Goal: Information Seeking & Learning: Find specific fact

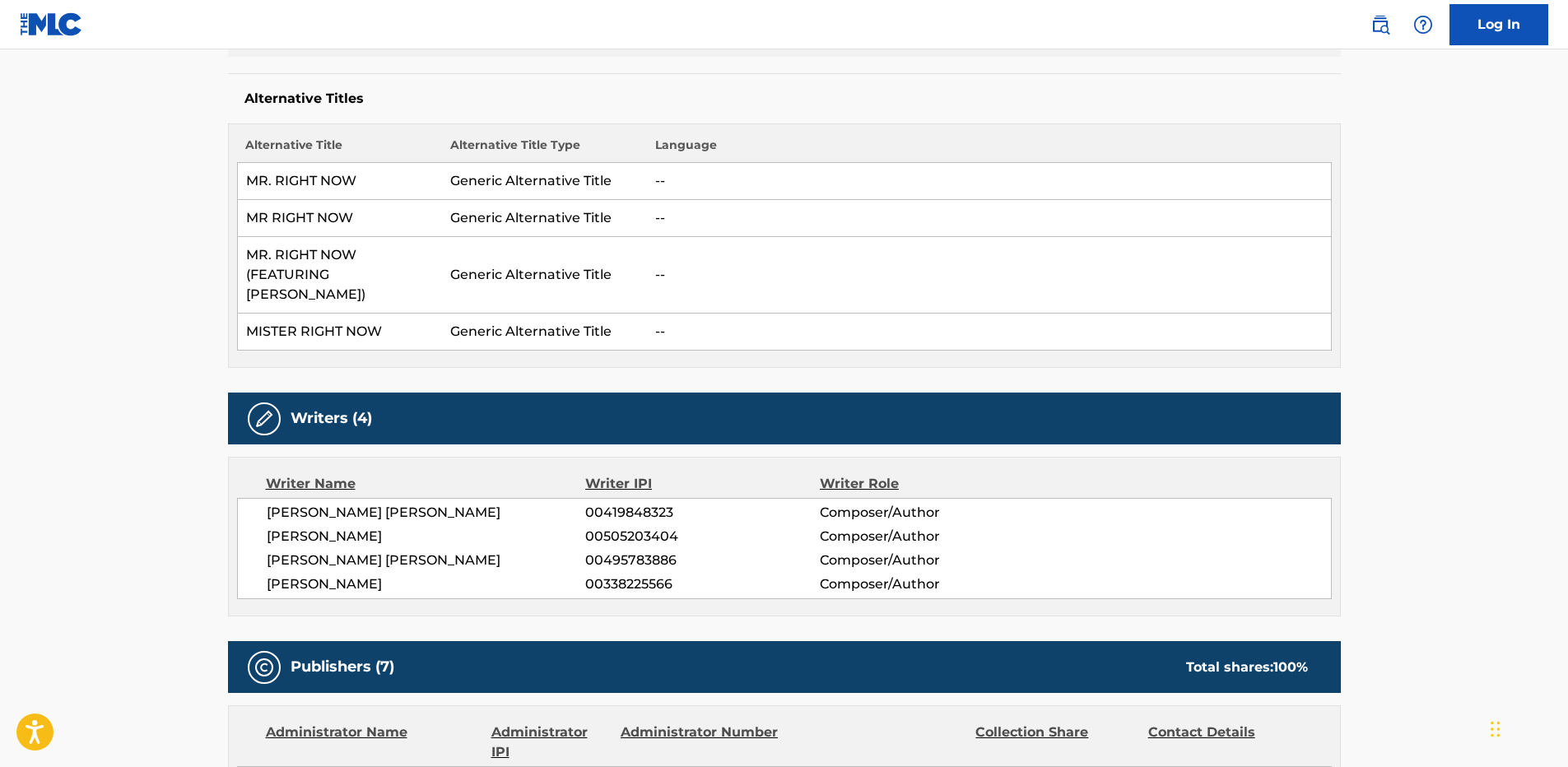
scroll to position [658, 0]
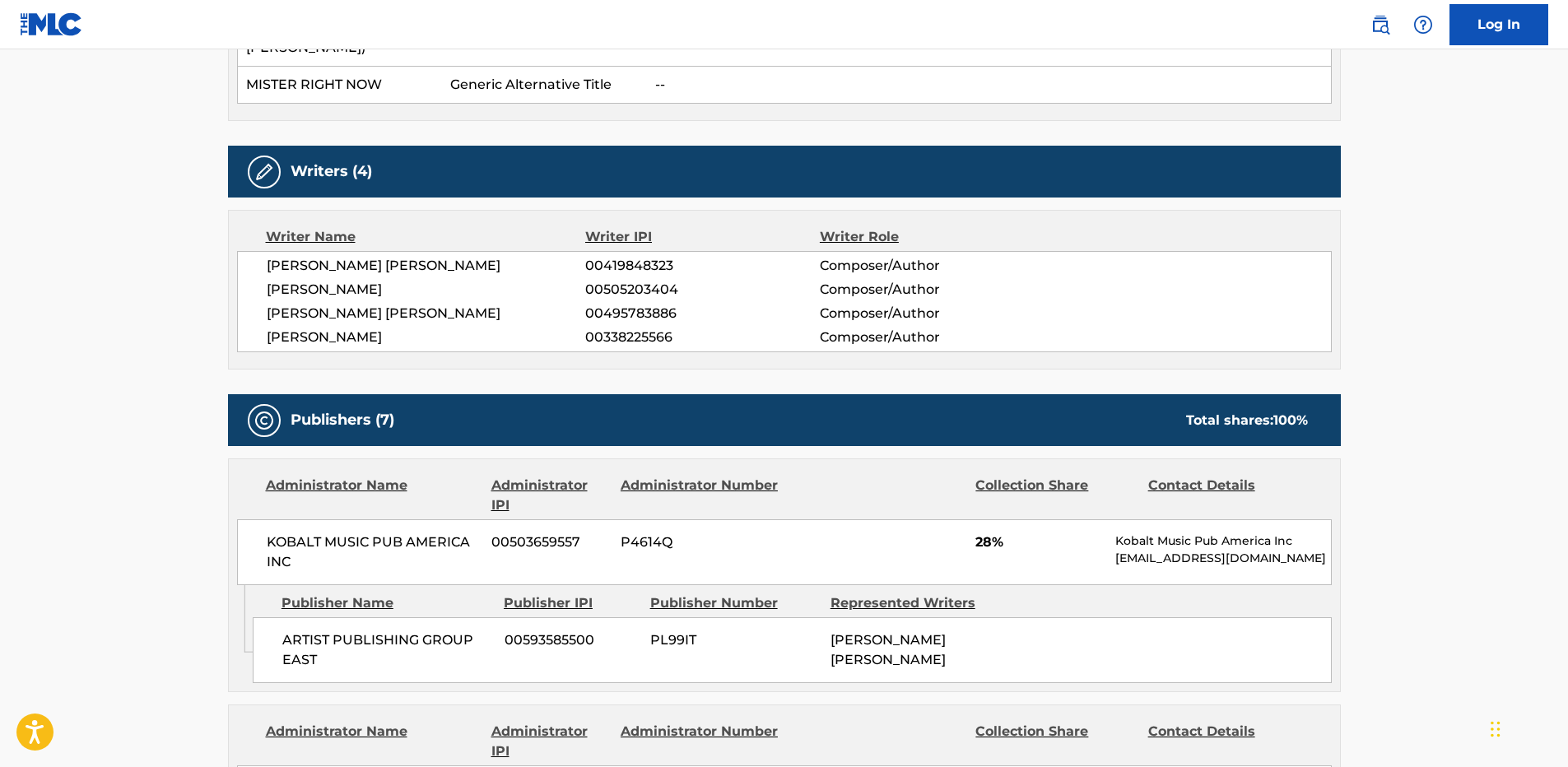
click at [398, 283] on div "[PERSON_NAME] [PERSON_NAME] 00419848323 Composer/Author [PERSON_NAME] 005052034…" at bounding box center [784, 301] width 1094 height 101
copy span "[PERSON_NAME]"
click at [312, 630] on span "ARTIST PUBLISHING GROUP EAST" at bounding box center [388, 650] width 210 height 40
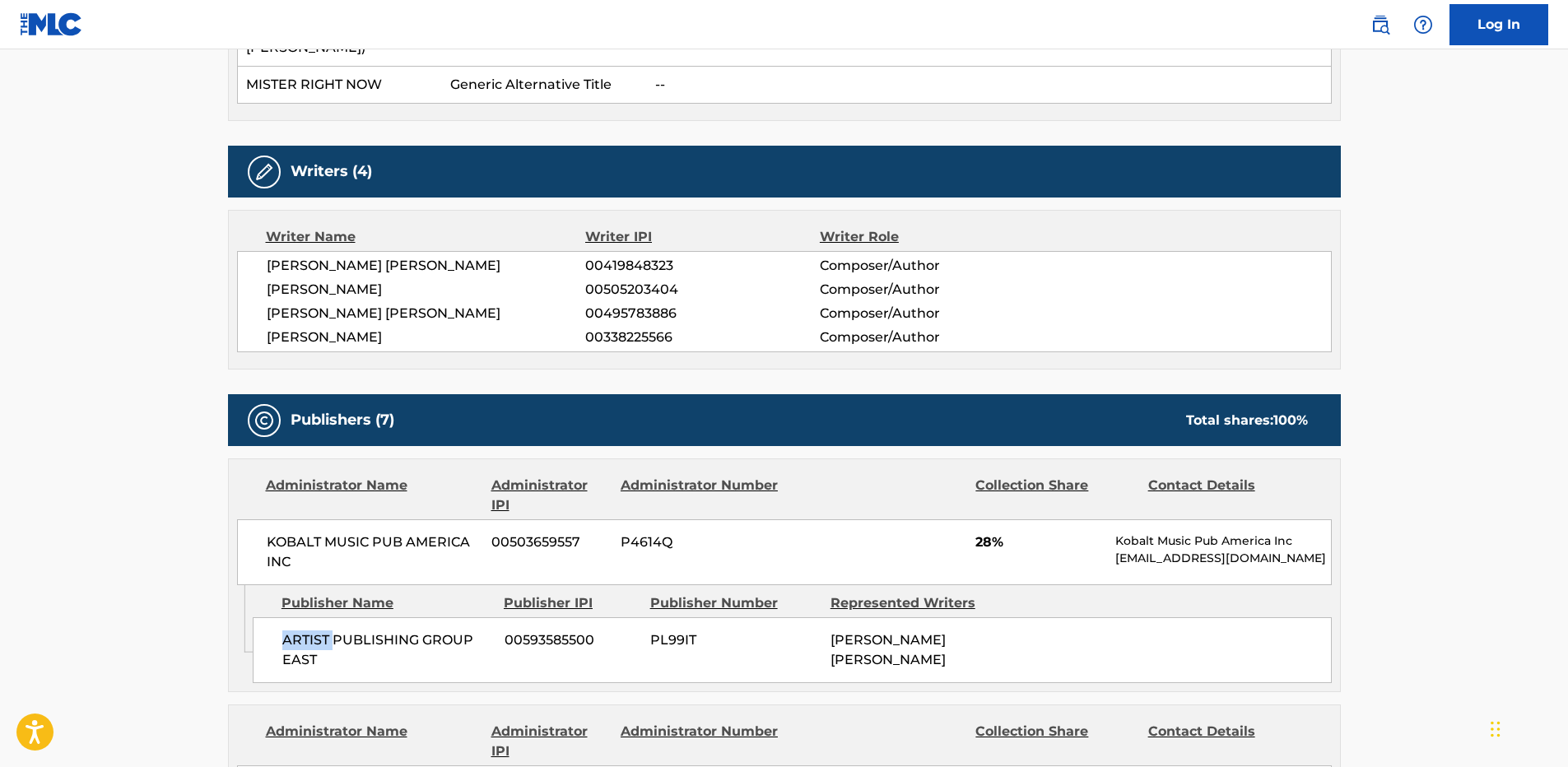
copy span "ARTIST"
click at [306, 630] on span "ARTIST PUBLISHING GROUP EAST" at bounding box center [388, 650] width 210 height 40
click at [319, 630] on span "ARTIST PUBLISHING GROUP EAST" at bounding box center [388, 650] width 210 height 40
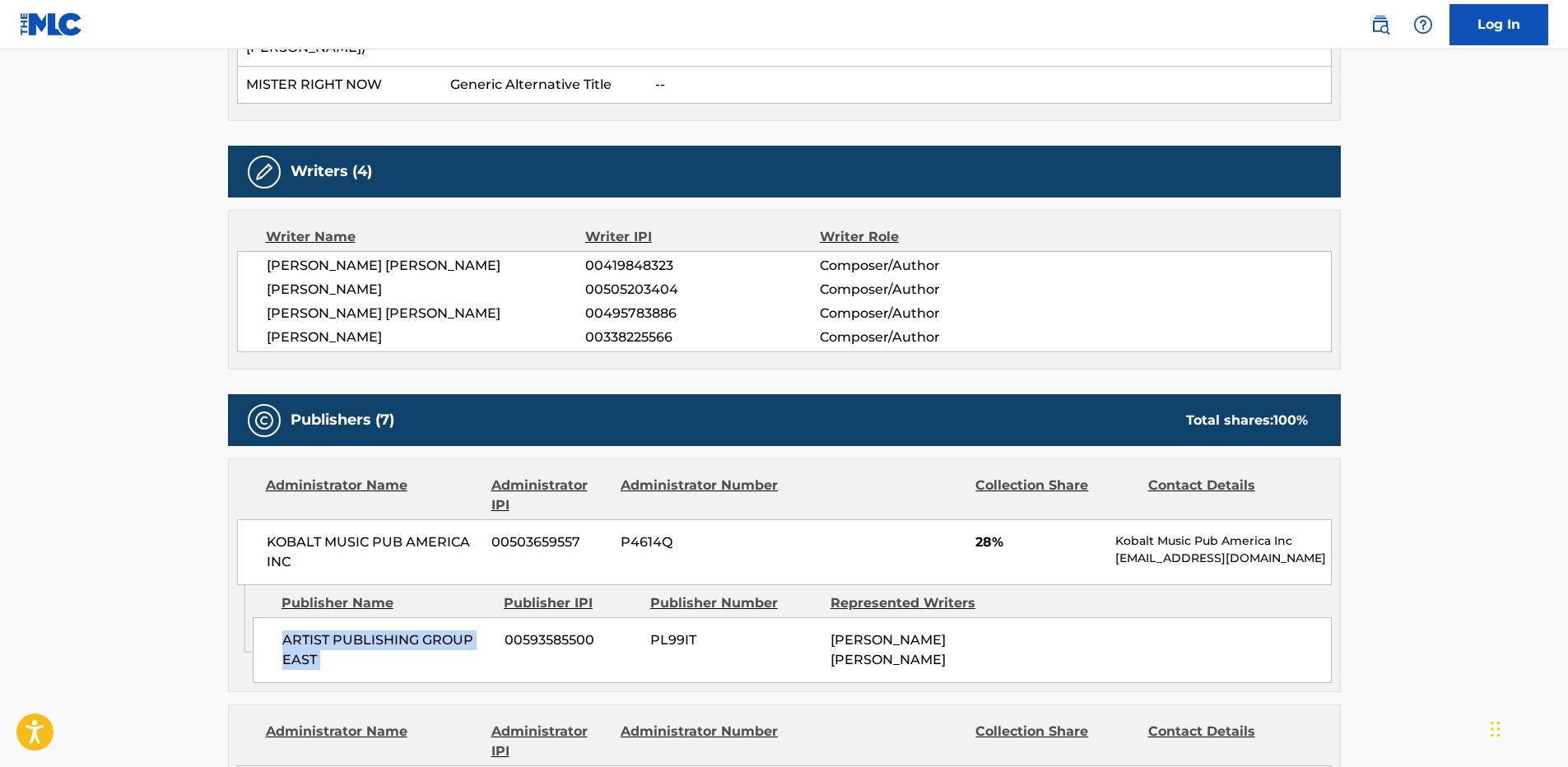
click at [319, 630] on span "ARTIST PUBLISHING GROUP EAST" at bounding box center [388, 650] width 210 height 40
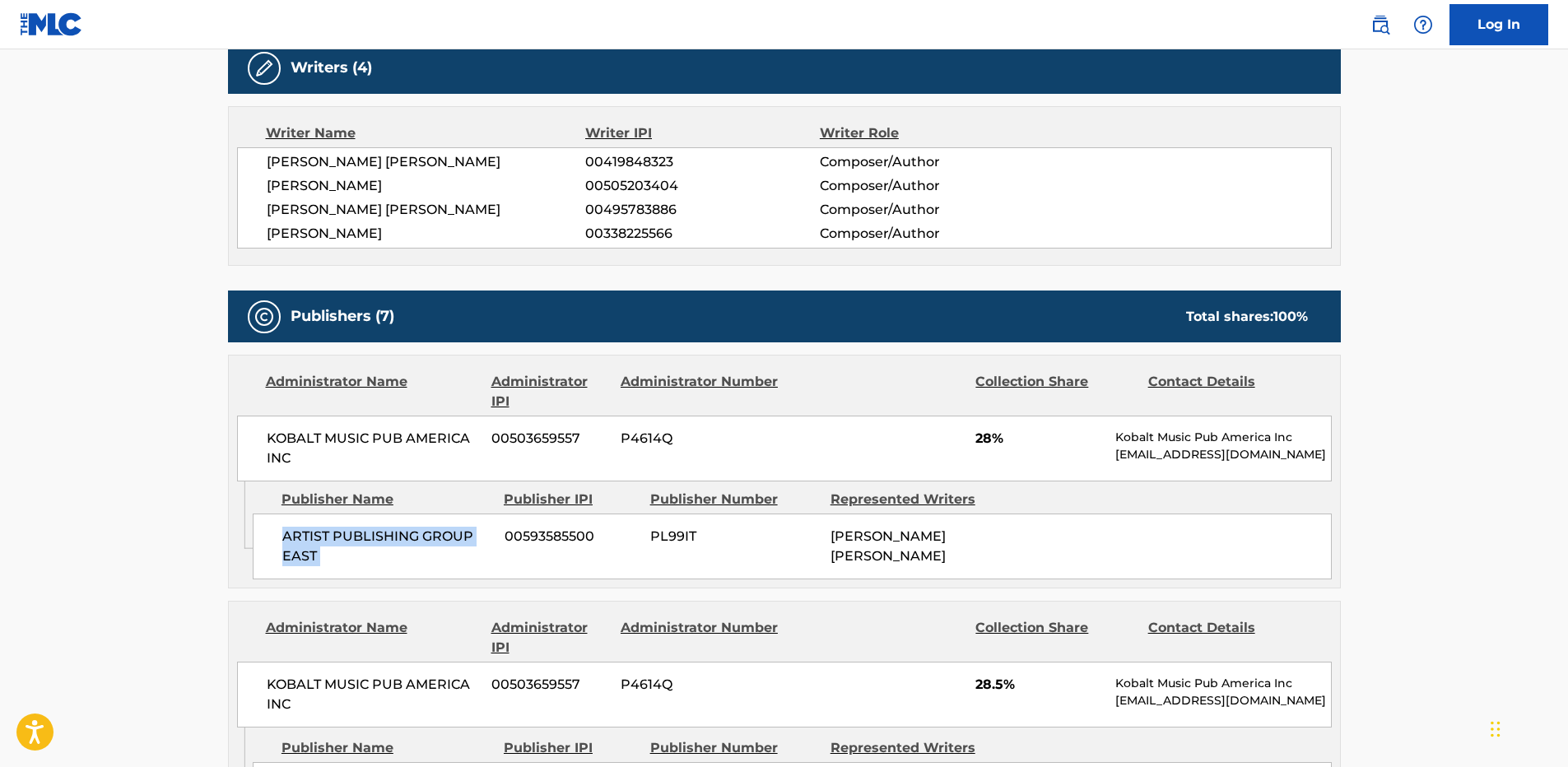
scroll to position [905, 0]
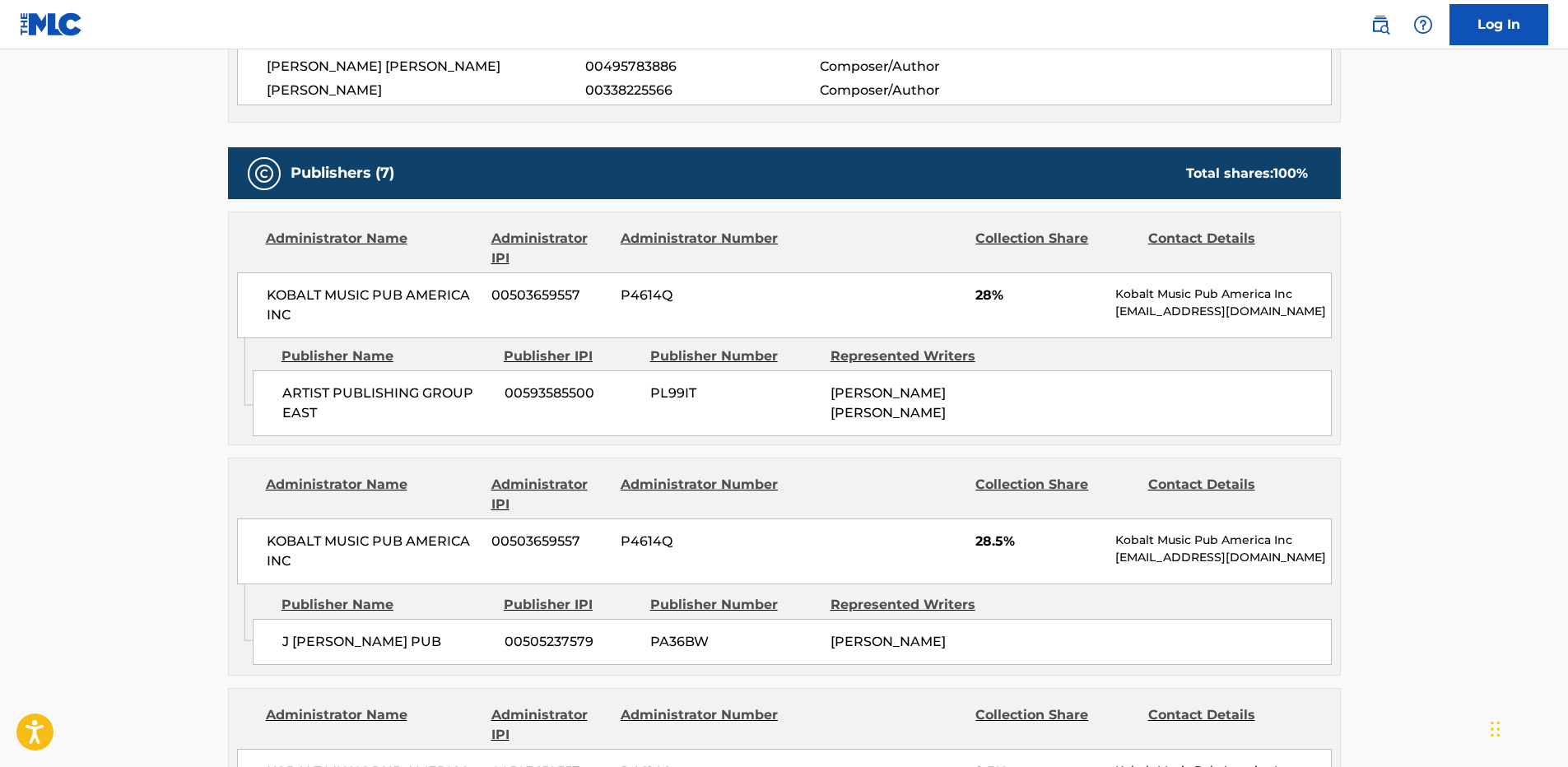
click at [980, 285] on span "28%" at bounding box center [1039, 295] width 128 height 20
copy span "28"
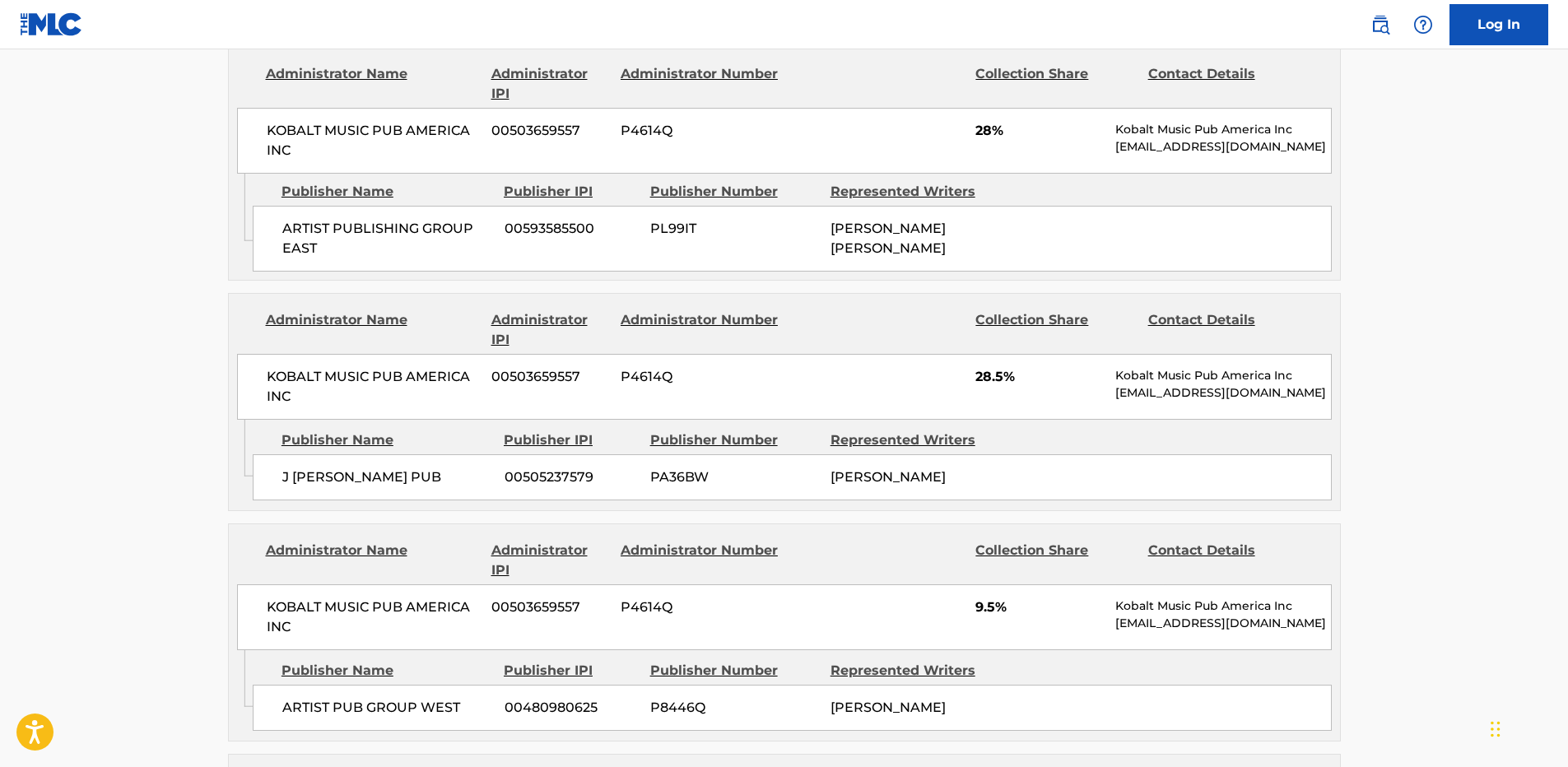
click at [324, 468] on span "J [PERSON_NAME] PUB" at bounding box center [388, 477] width 210 height 20
copy span "FRANKS"
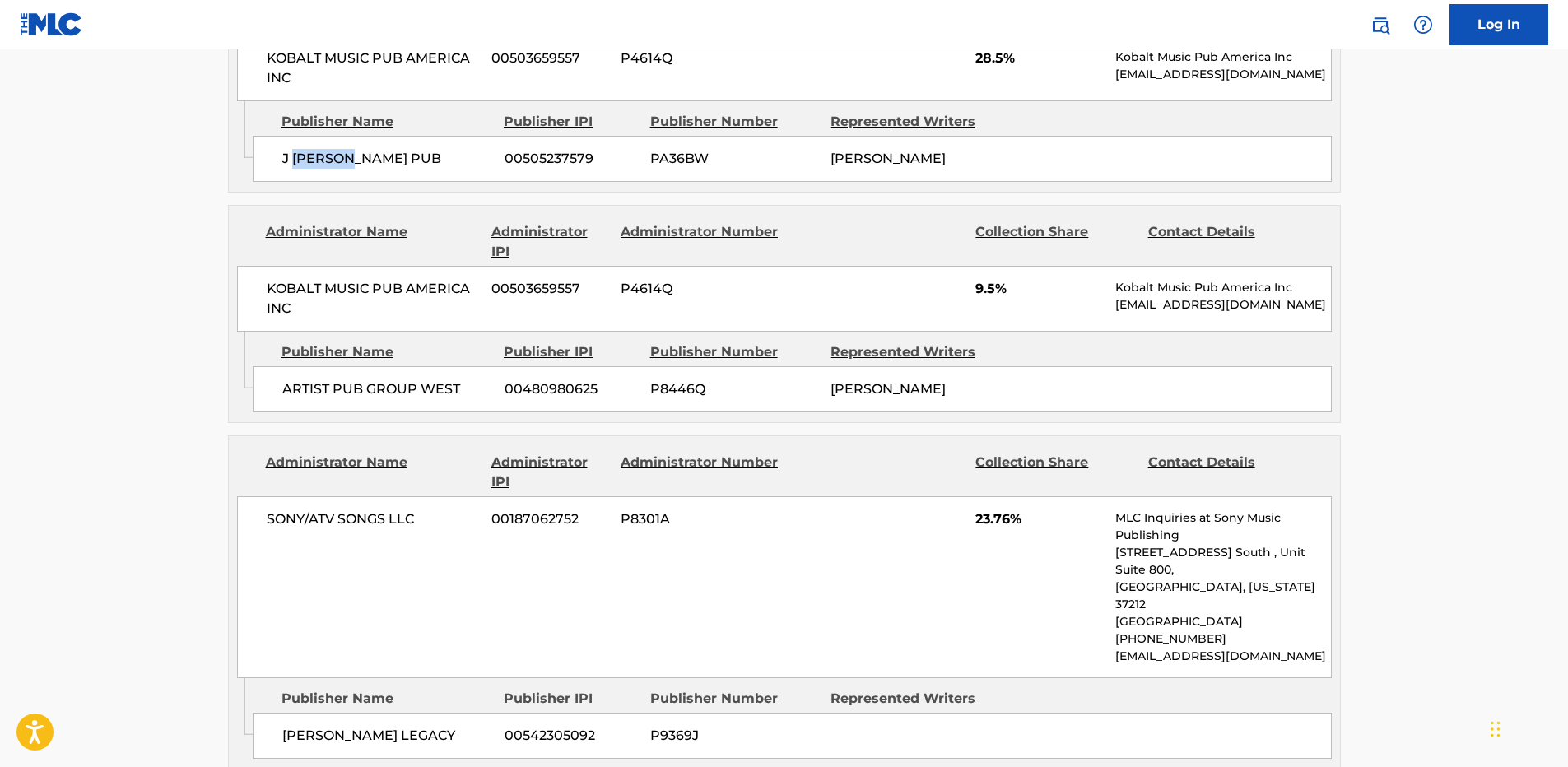
scroll to position [1398, 0]
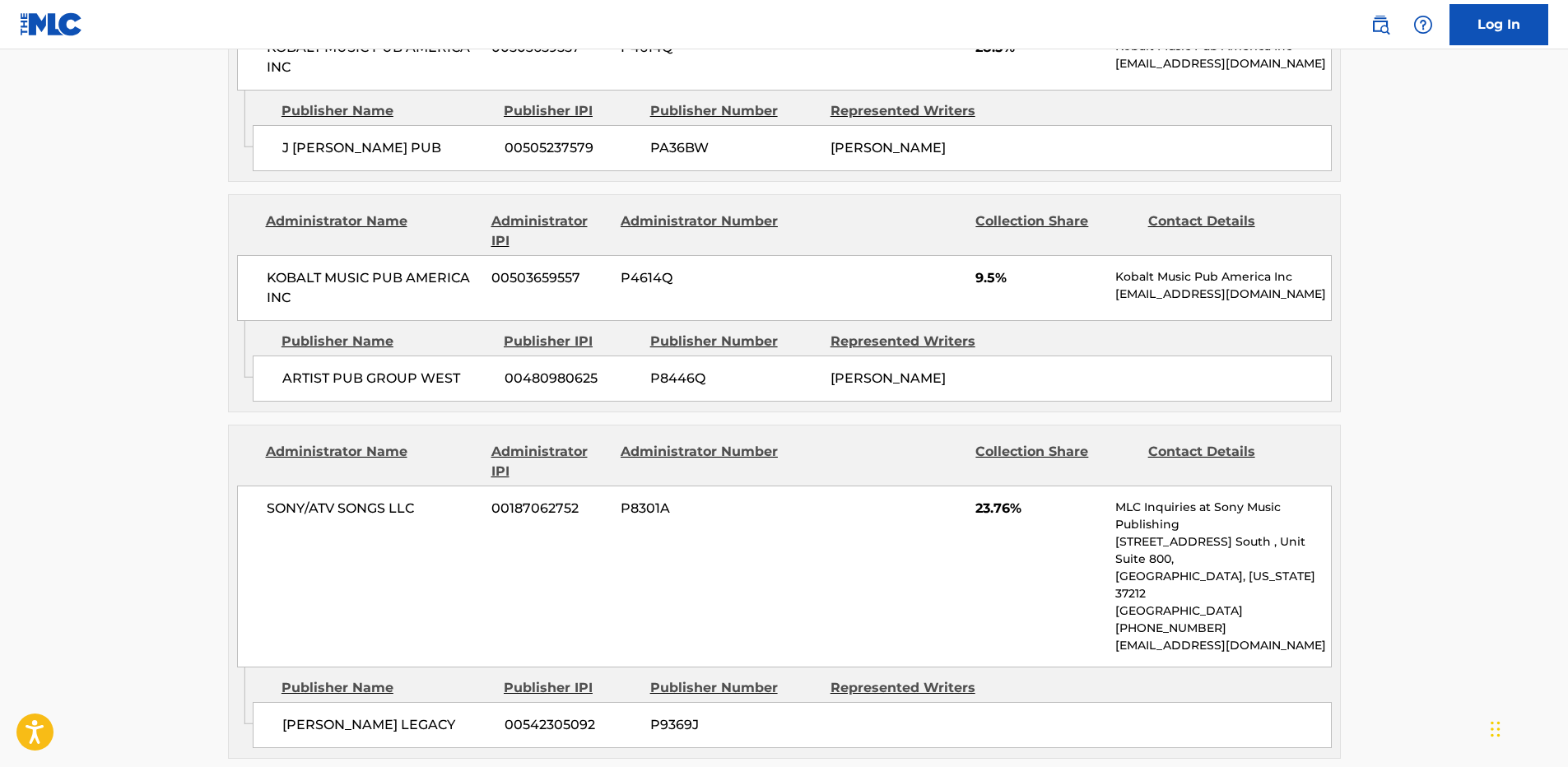
click at [424, 368] on span "ARTIST PUB GROUP WEST" at bounding box center [388, 378] width 210 height 20
copy span "WEST"
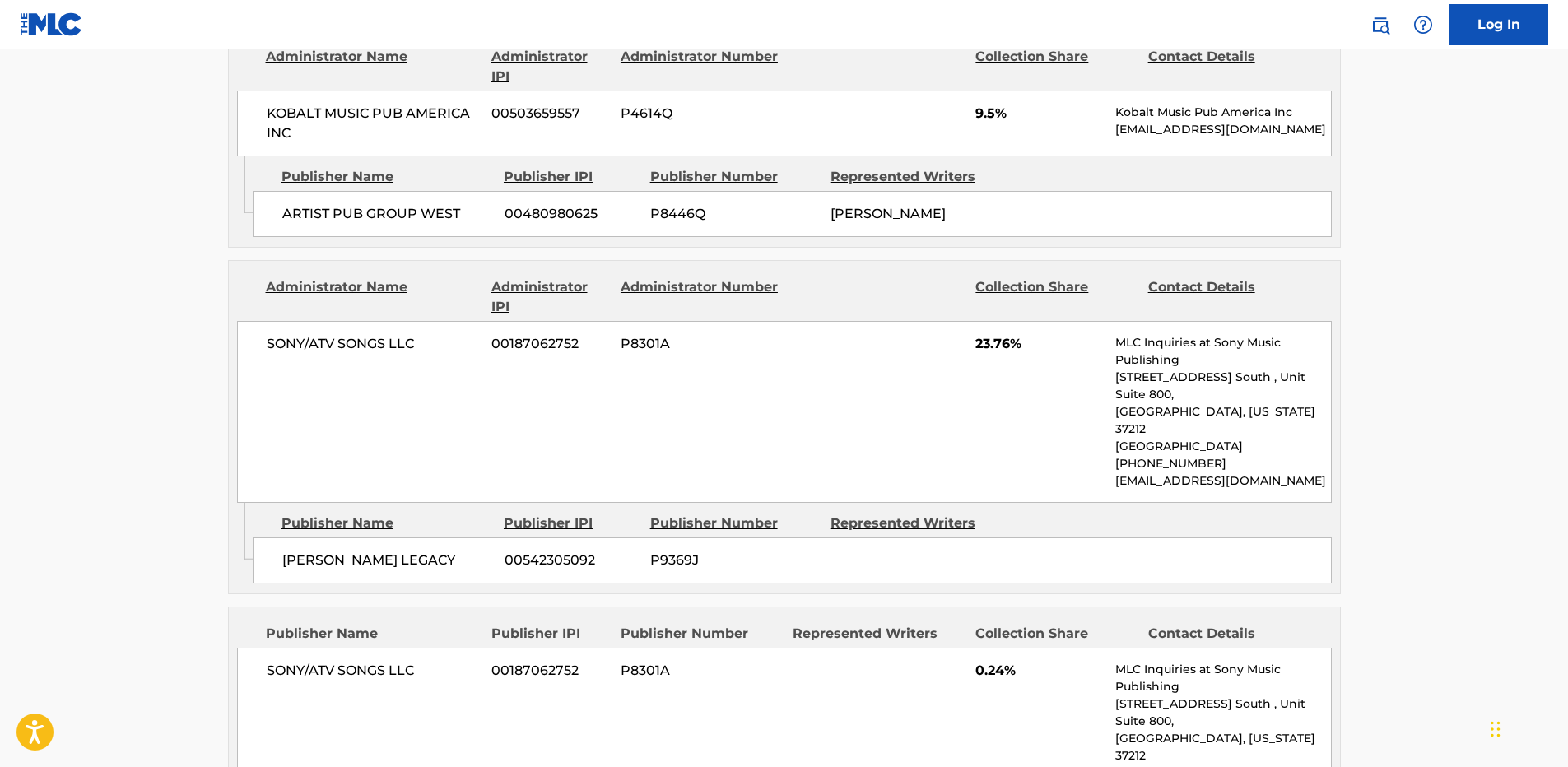
click at [316, 551] on span "[PERSON_NAME] LEGACY" at bounding box center [388, 560] width 210 height 20
copy span "[PERSON_NAME]"
click at [352, 551] on span "[PERSON_NAME] LEGACY" at bounding box center [388, 560] width 210 height 20
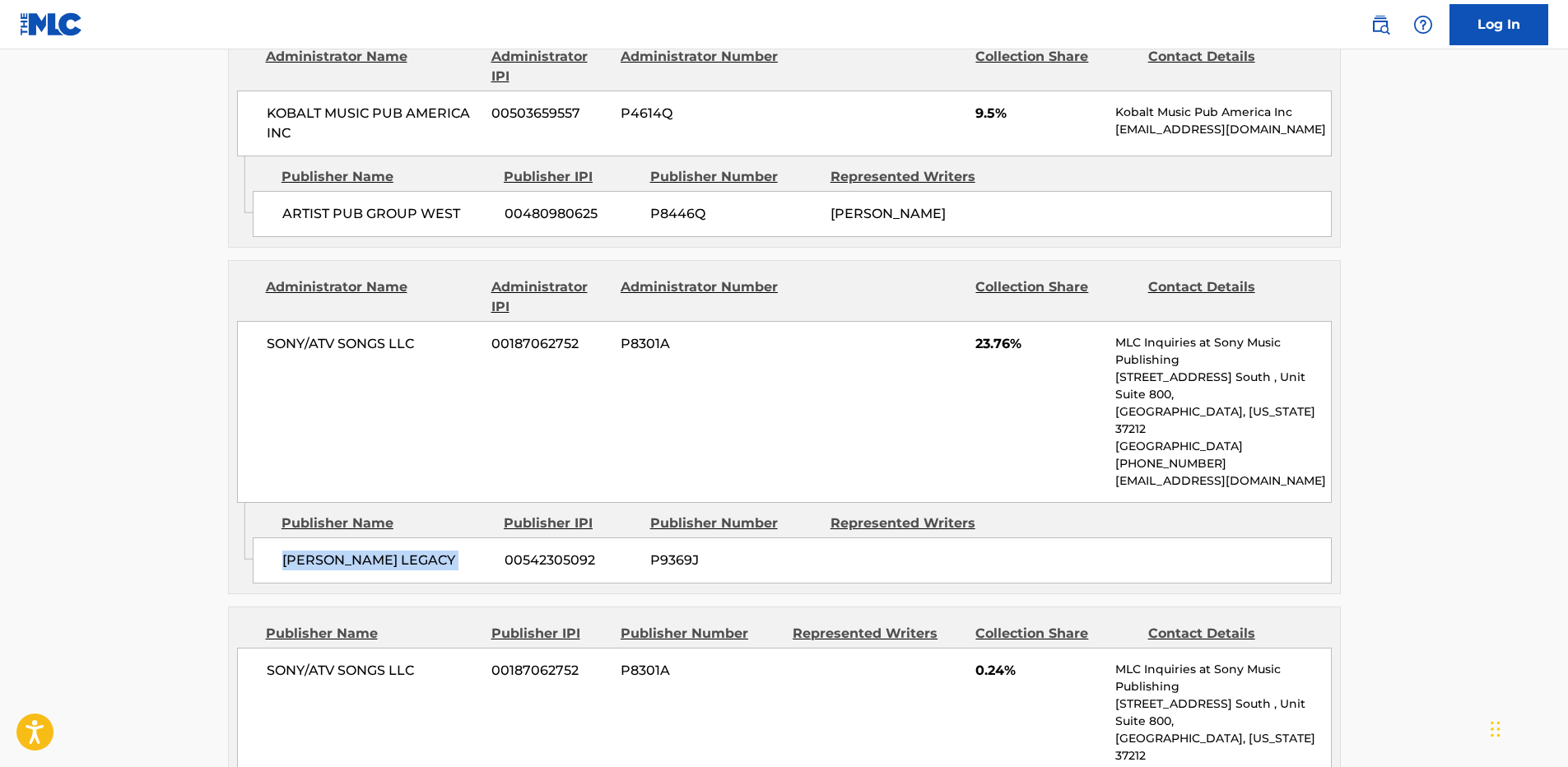
click at [352, 551] on span "[PERSON_NAME] LEGACY" at bounding box center [388, 560] width 210 height 20
click at [999, 334] on span "23.76%" at bounding box center [1039, 344] width 128 height 20
copy span "23.76"
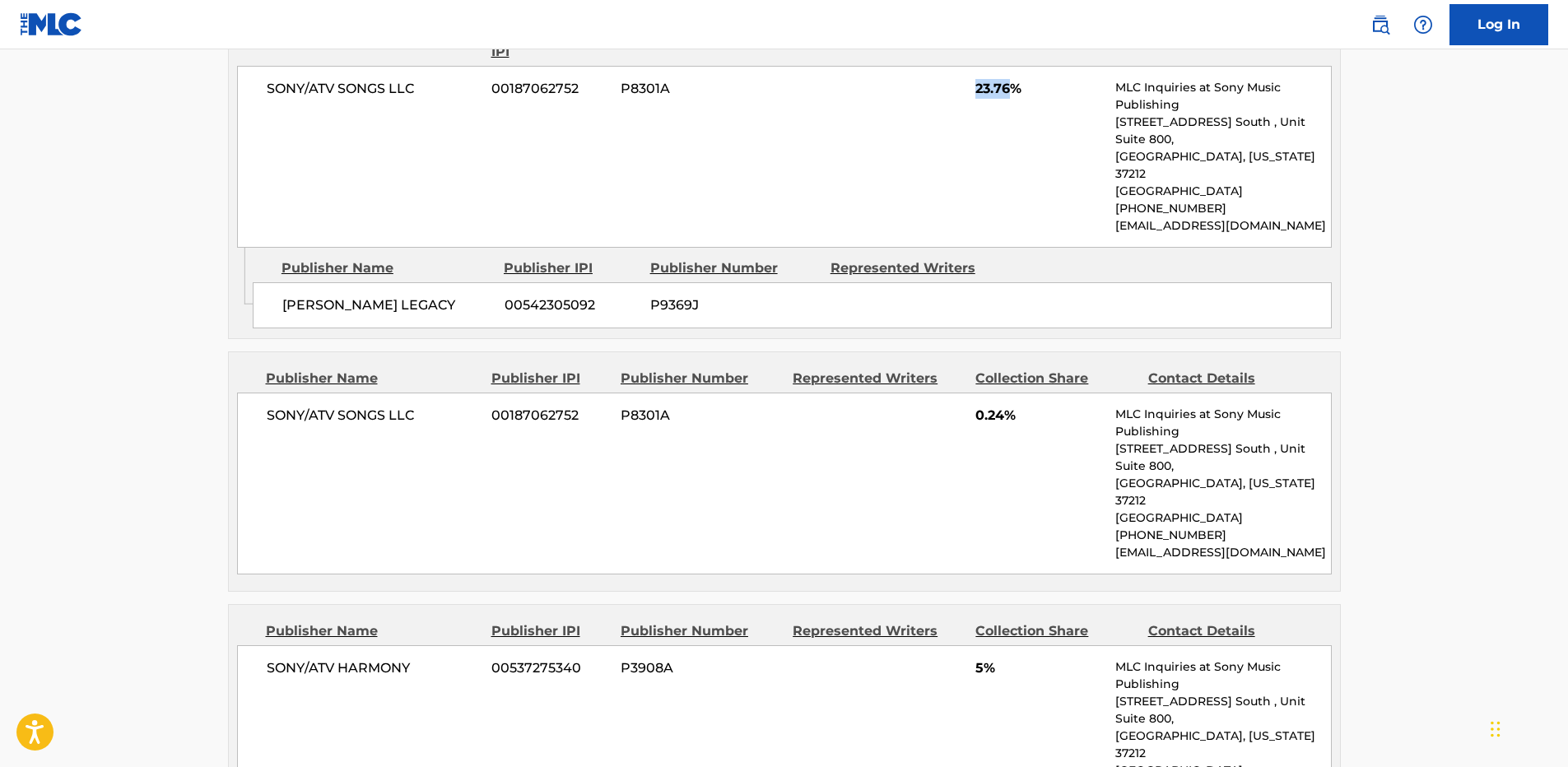
scroll to position [1892, 0]
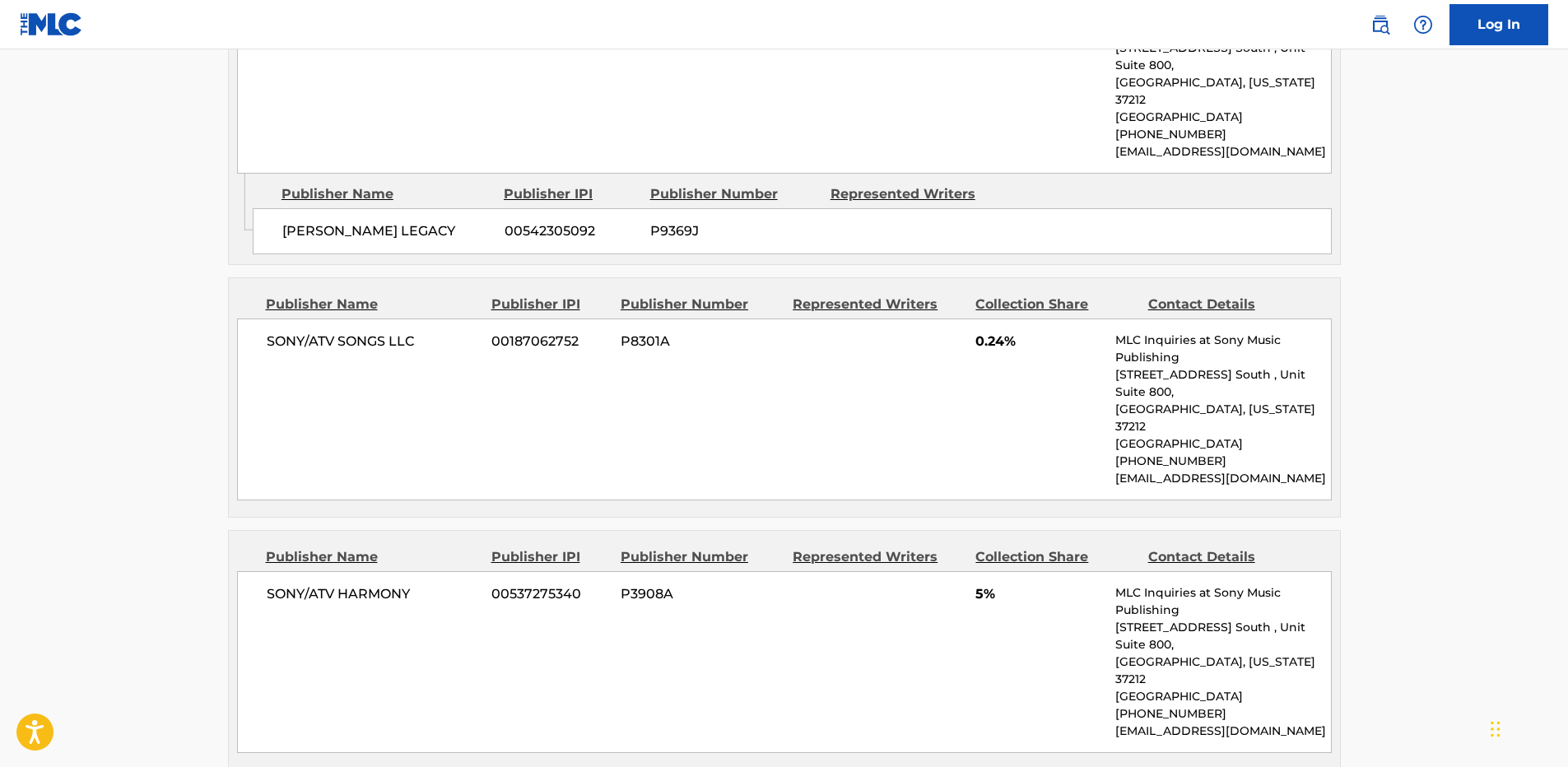
click at [319, 332] on span "SONY/ATV SONGS LLC" at bounding box center [373, 341] width 214 height 20
copy span "ATV"
drag, startPoint x: 319, startPoint y: 289, endPoint x: 357, endPoint y: 285, distance: 38.2
click at [357, 332] on span "SONY/ATV SONGS LLC" at bounding box center [373, 341] width 214 height 20
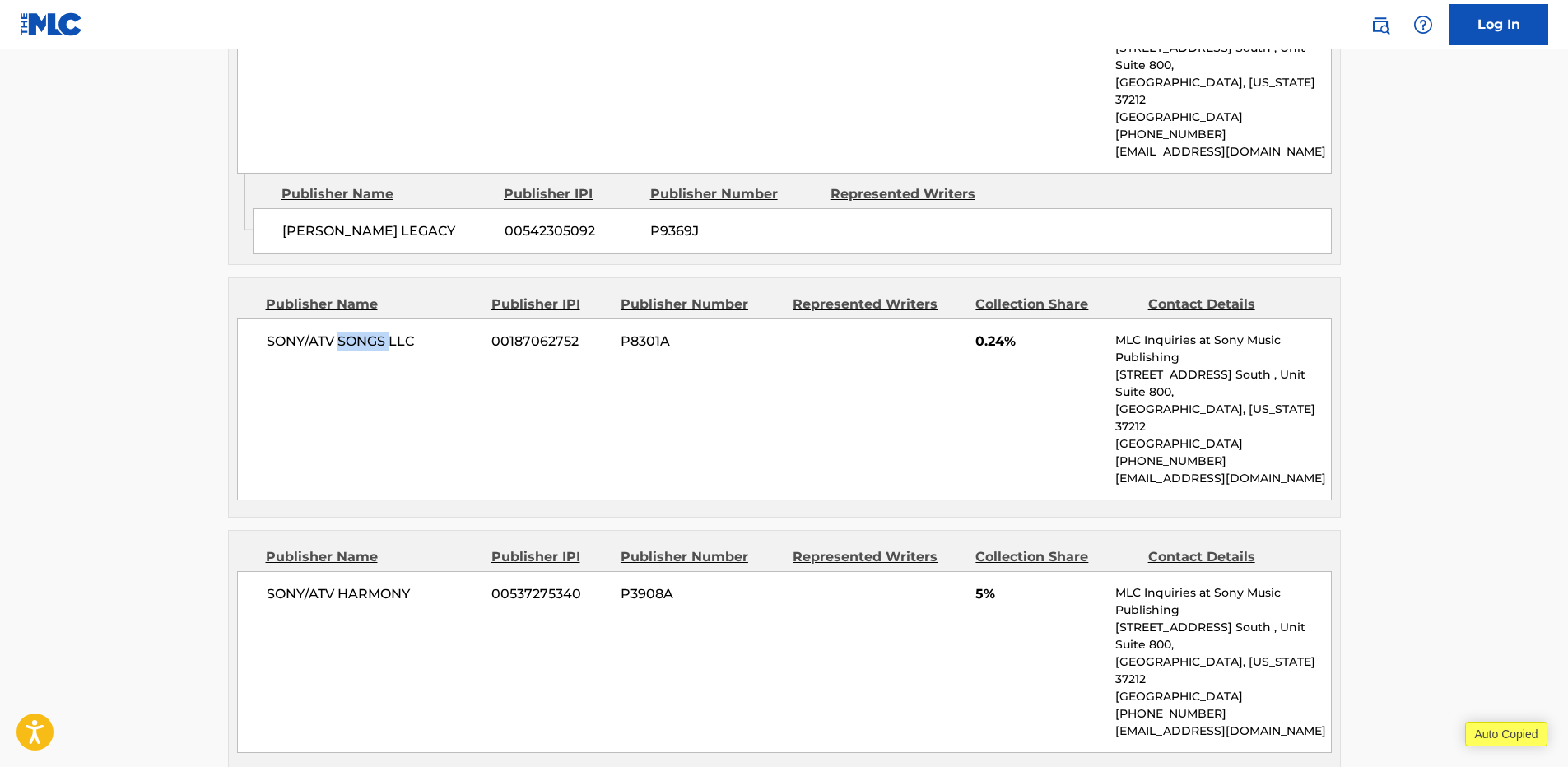
click at [357, 332] on span "SONY/ATV SONGS LLC" at bounding box center [373, 341] width 214 height 20
copy span "SONGS"
click at [381, 332] on span "SONY/ATV SONGS LLC" at bounding box center [373, 341] width 214 height 20
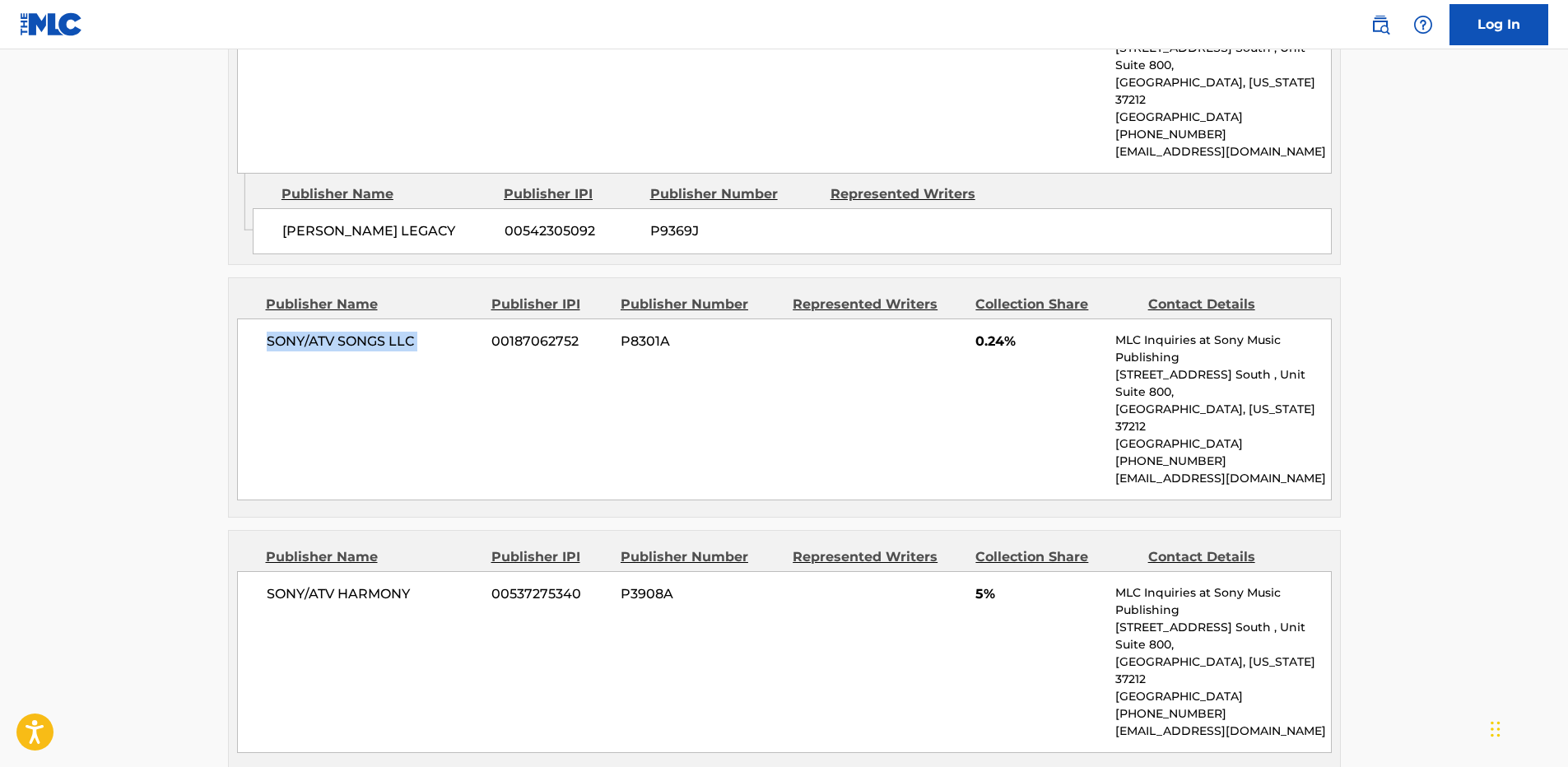
click at [366, 332] on span "SONY/ATV SONGS LLC" at bounding box center [373, 341] width 214 height 20
click at [328, 332] on span "SONY/ATV SONGS LLC" at bounding box center [373, 341] width 214 height 20
copy div "SONY/ATV SONGS LLC"
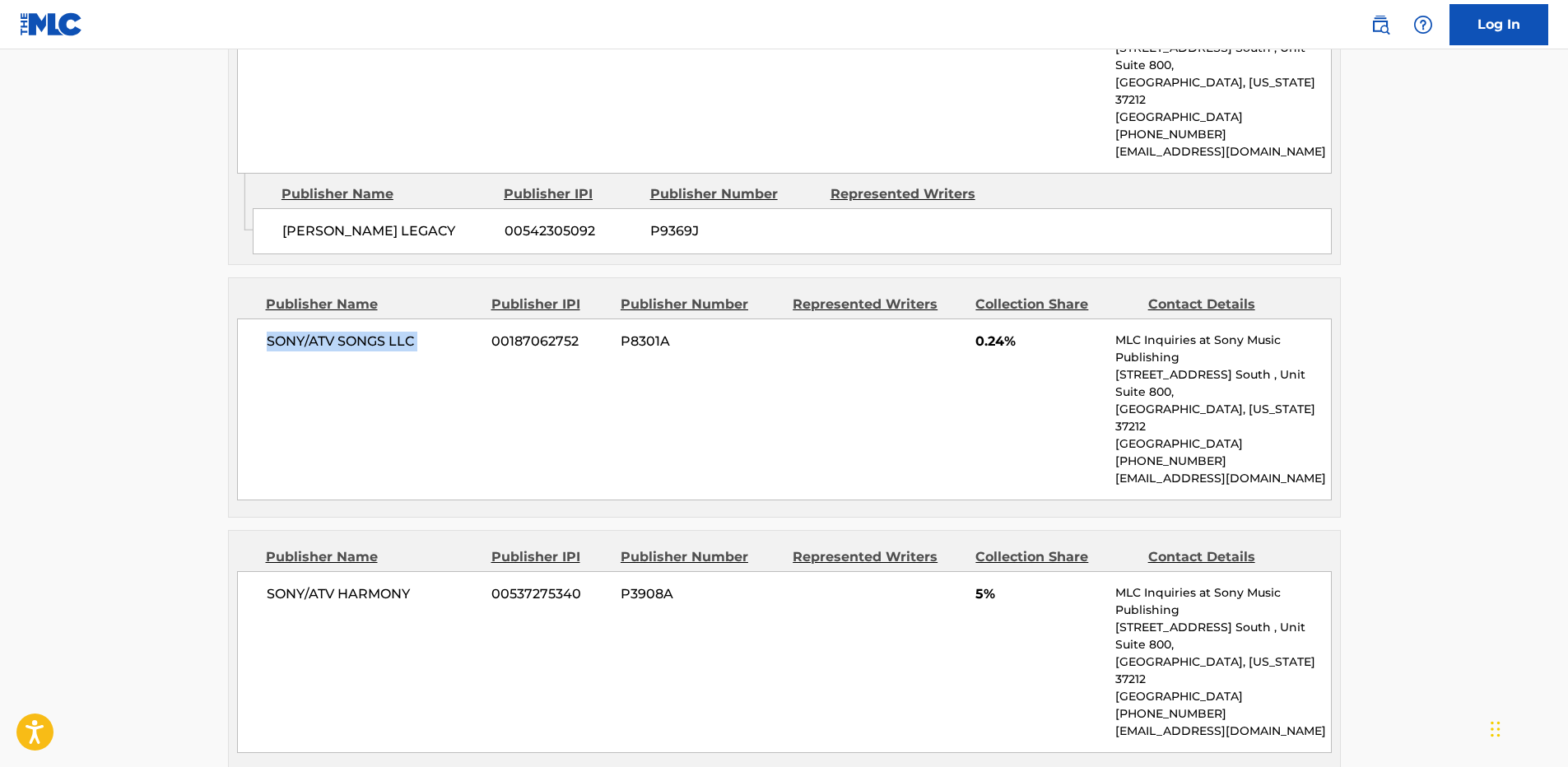
click at [328, 332] on span "SONY/ATV SONGS LLC" at bounding box center [373, 341] width 214 height 20
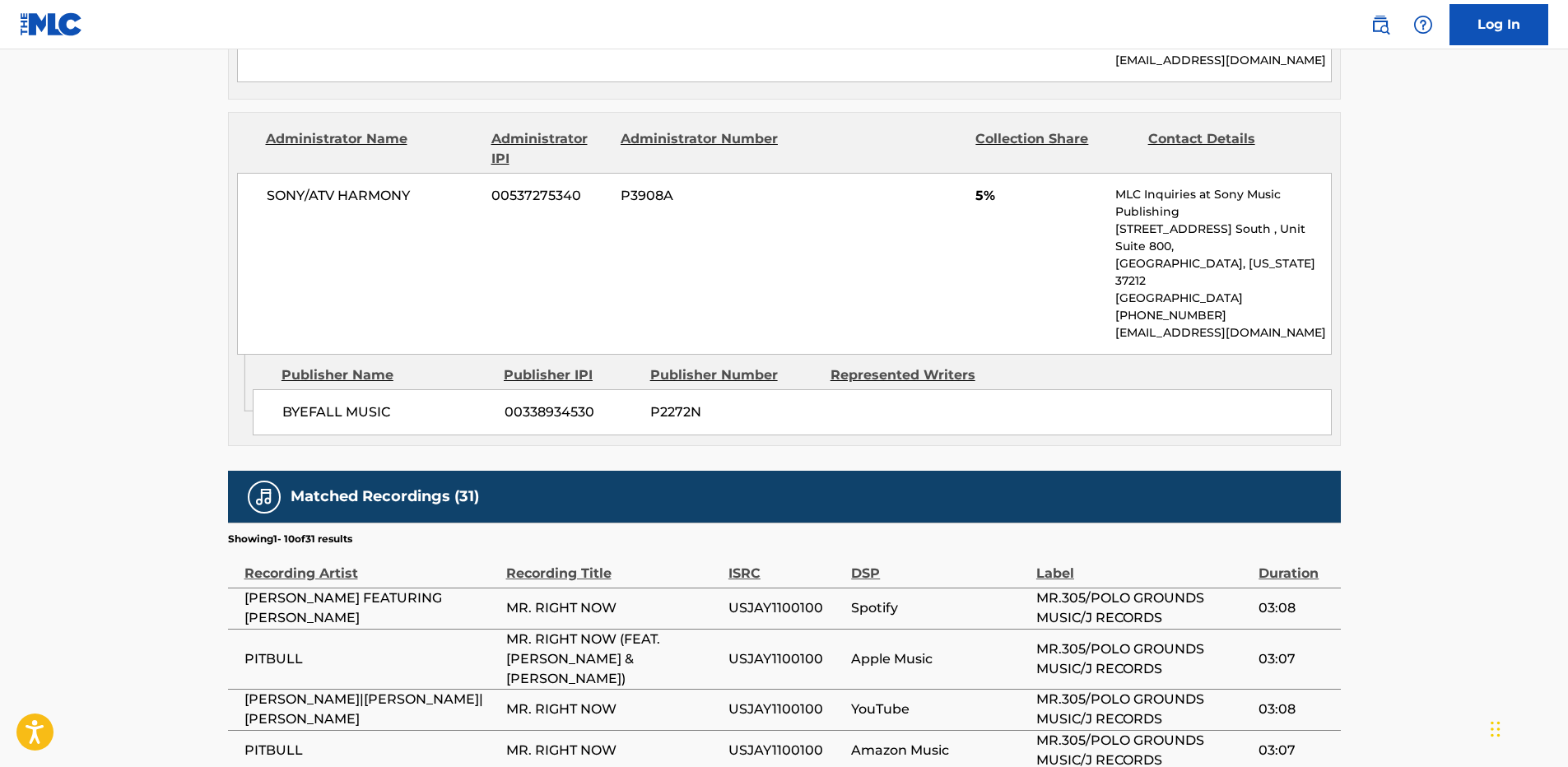
scroll to position [2801, 0]
